Goal: Check status: Check status

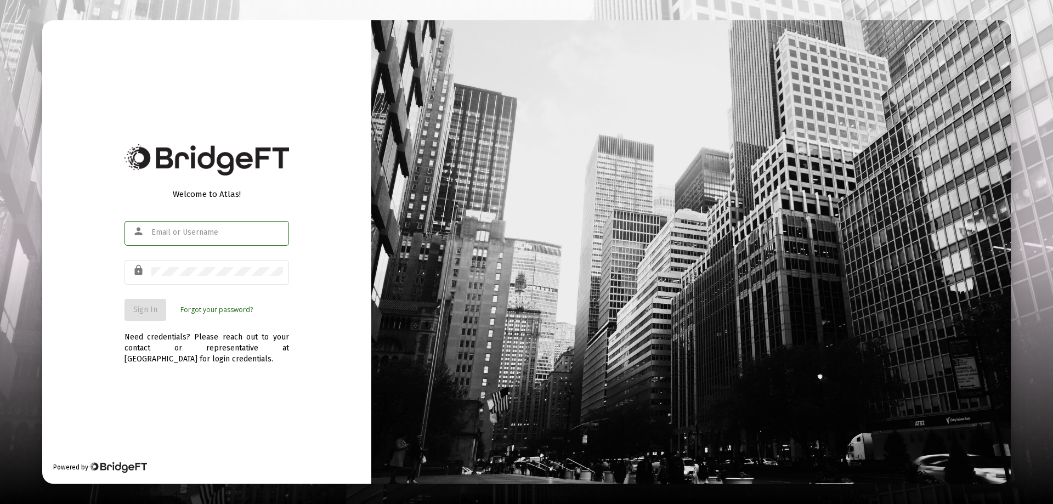
type input "[EMAIL_ADDRESS][DOMAIN_NAME]"
click at [152, 313] on span "Sign In" at bounding box center [145, 309] width 24 height 9
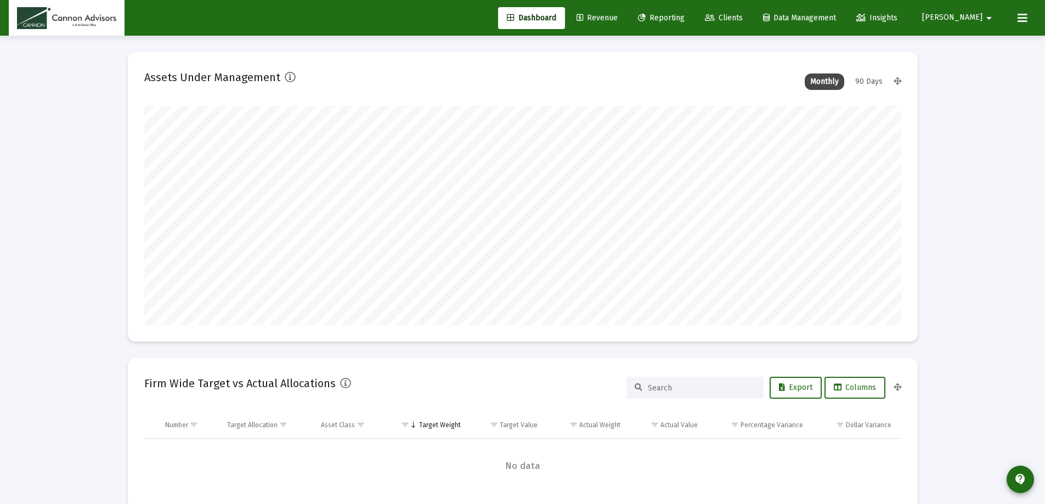
scroll to position [219, 757]
type input "[DATE]"
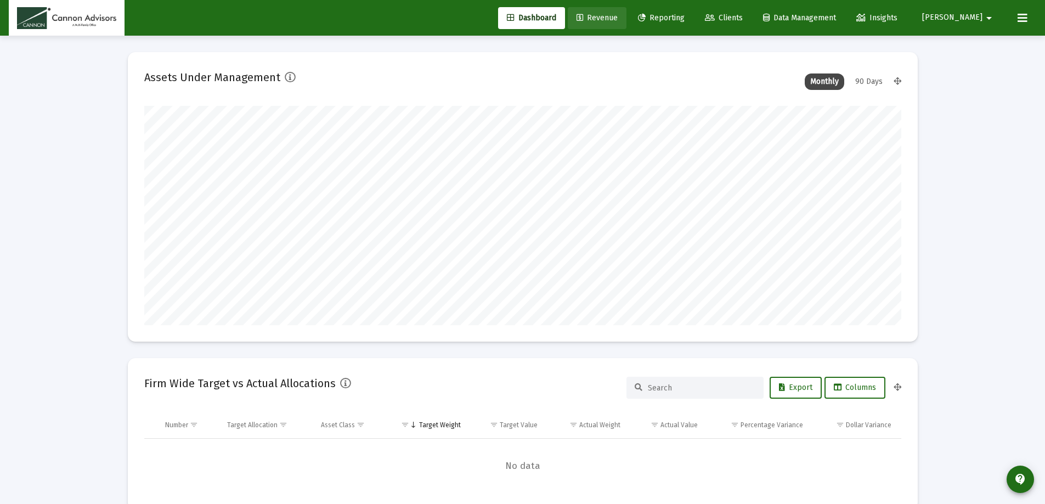
drag, startPoint x: 627, startPoint y: 18, endPoint x: 650, endPoint y: 32, distance: 27.1
click at [618, 18] on span "Revenue" at bounding box center [596, 17] width 41 height 9
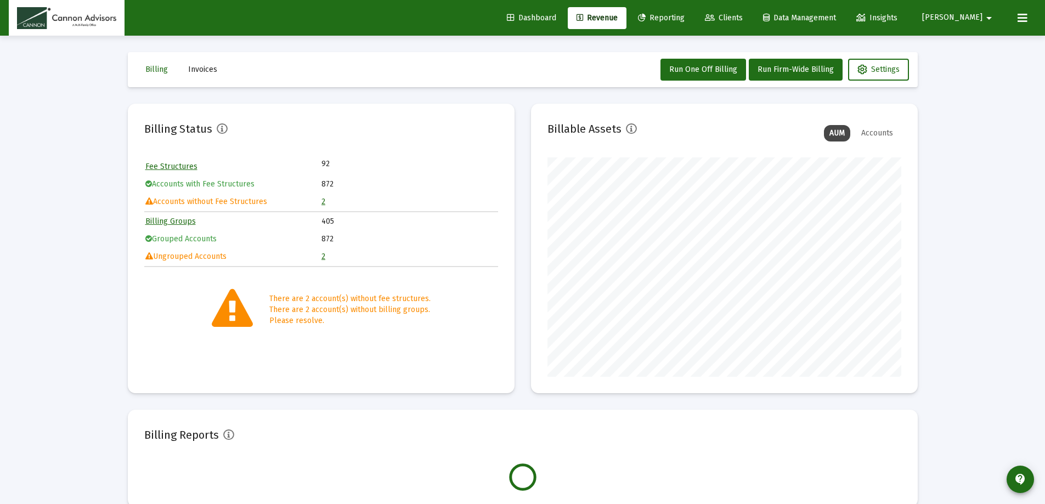
scroll to position [219, 354]
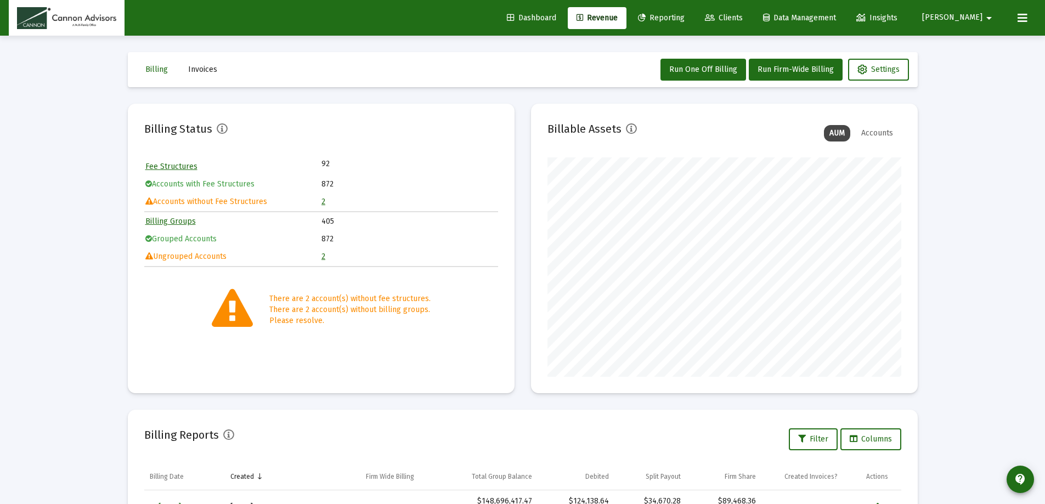
click at [323, 201] on link "2" at bounding box center [323, 201] width 4 height 9
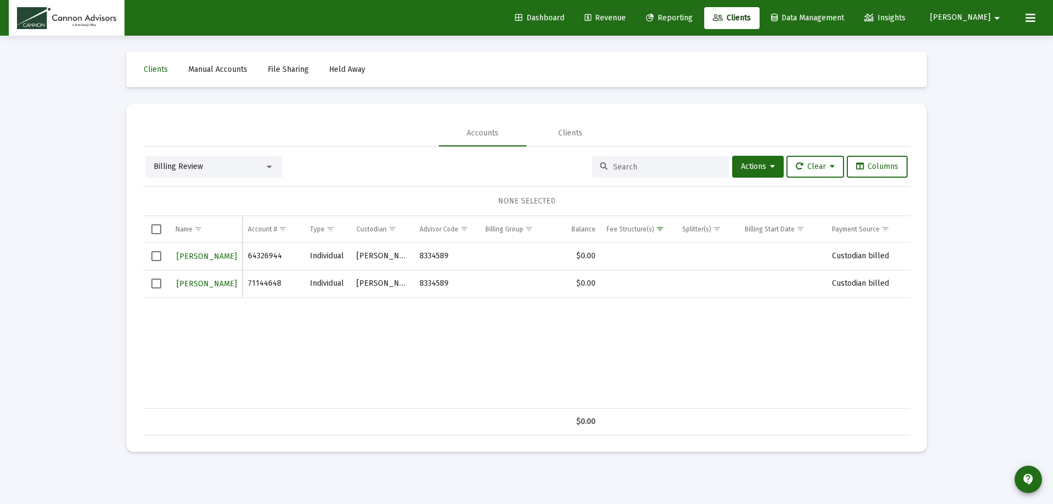
click at [626, 15] on span "Revenue" at bounding box center [605, 17] width 41 height 9
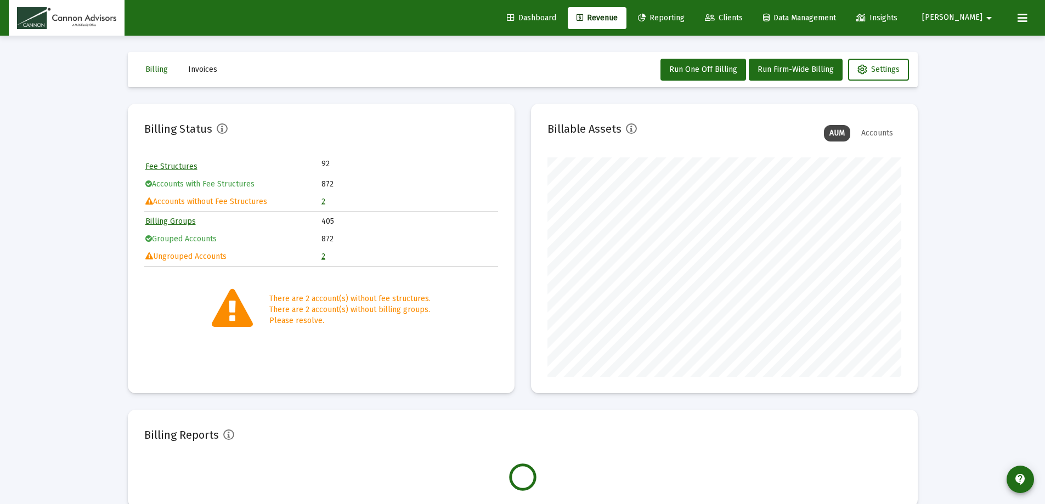
scroll to position [219, 354]
